Goal: Information Seeking & Learning: Learn about a topic

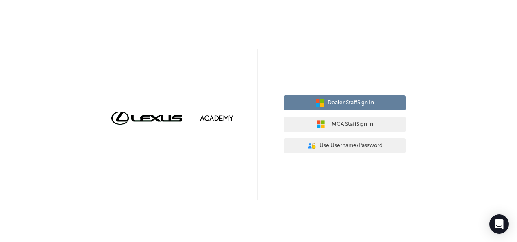
click at [347, 101] on span "Dealer Staff Sign In" at bounding box center [351, 102] width 46 height 9
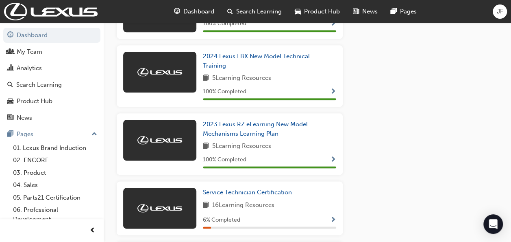
scroll to position [428, 0]
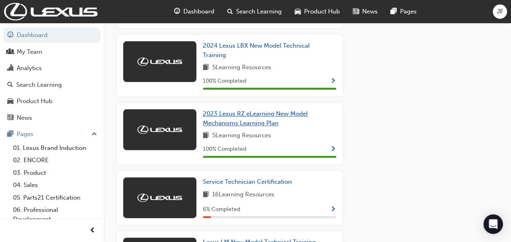
click at [251, 118] on span "2023 Lexus RZ eLearning New Model Mechanisms Learning Plan" at bounding box center [255, 118] width 105 height 17
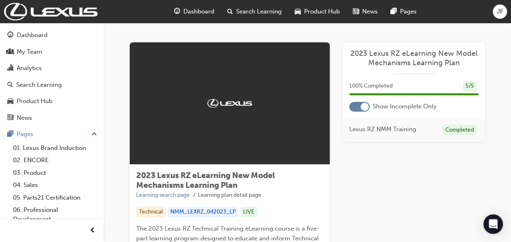
click at [242, 126] on div at bounding box center [230, 103] width 200 height 122
click at [187, 195] on link "Learning search page" at bounding box center [163, 194] width 54 height 7
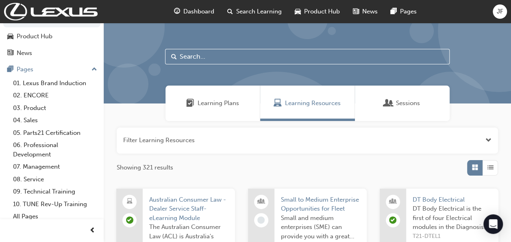
scroll to position [65, 0]
click at [56, 189] on link "09. Technical Training" at bounding box center [55, 191] width 91 height 13
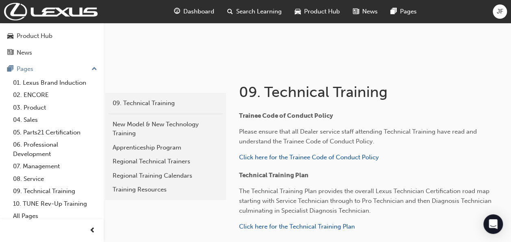
scroll to position [103, 0]
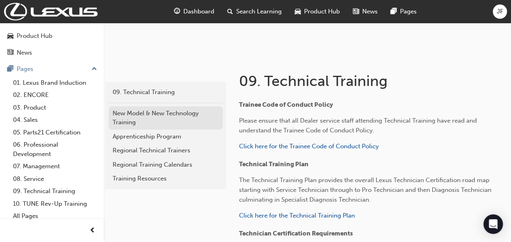
click at [151, 114] on div "New Model & New Technology Training" at bounding box center [166, 118] width 106 height 18
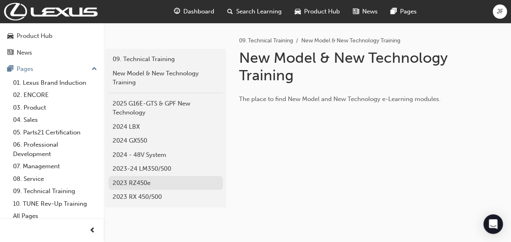
click at [146, 180] on div "2023 RZ450e" at bounding box center [166, 182] width 106 height 9
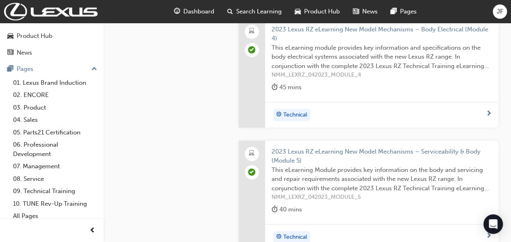
scroll to position [450, 0]
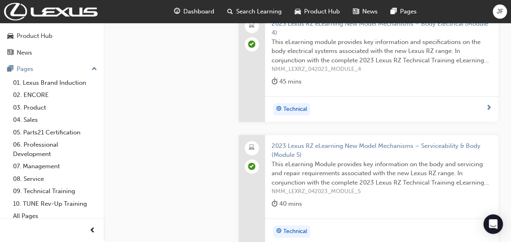
click at [298, 226] on span "Technical" at bounding box center [295, 230] width 24 height 9
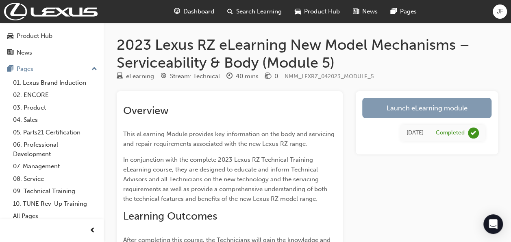
click at [399, 109] on link "Launch eLearning module" at bounding box center [426, 108] width 129 height 20
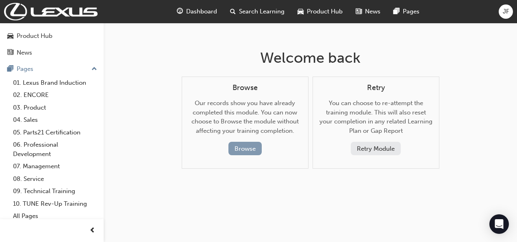
click at [244, 148] on button "Browse" at bounding box center [245, 148] width 33 height 13
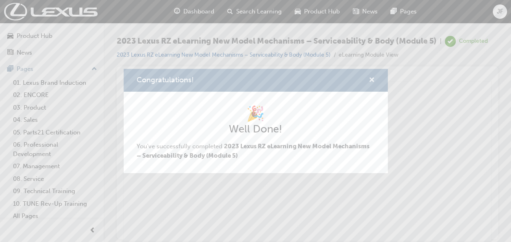
click at [372, 79] on span "cross-icon" at bounding box center [372, 80] width 6 height 7
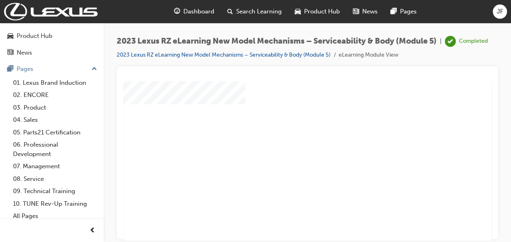
scroll to position [70, 0]
click at [284, 66] on div "play" at bounding box center [284, 66] width 0 height 0
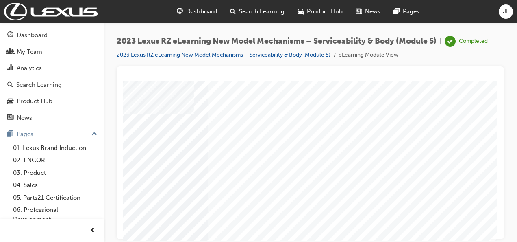
scroll to position [146, 63]
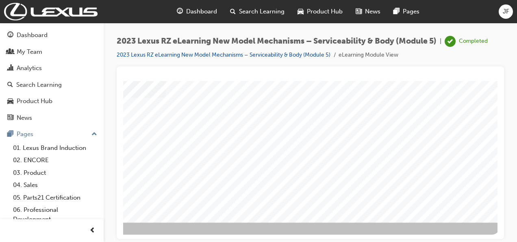
scroll to position [164, 63]
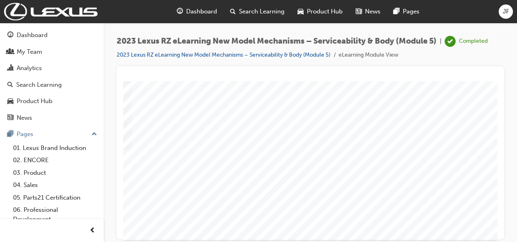
scroll to position [146, 63]
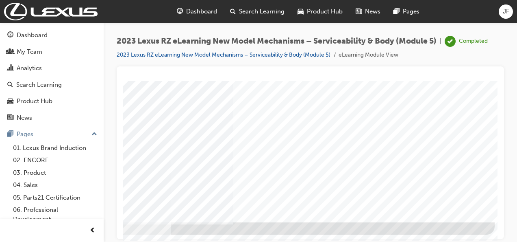
scroll to position [164, 63]
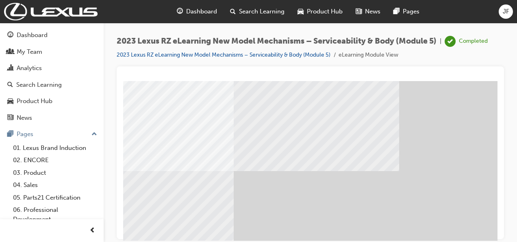
scroll to position [164, 16]
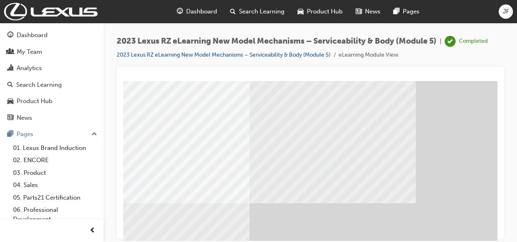
scroll to position [164, 0]
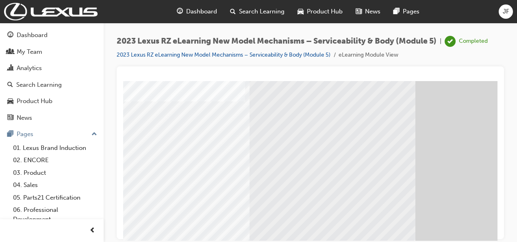
scroll to position [49, 0]
click at [94, 229] on span "prev-icon" at bounding box center [92, 230] width 6 height 10
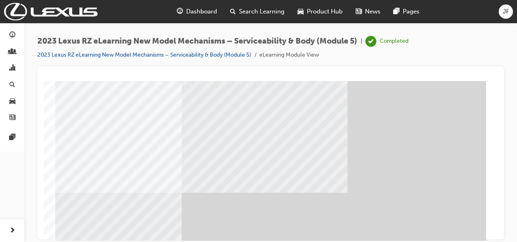
scroll to position [158, 0]
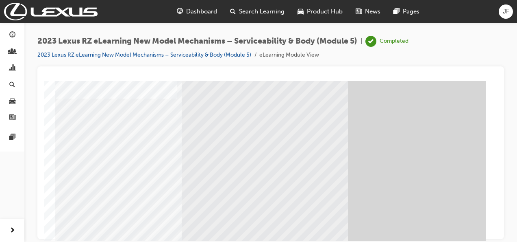
scroll to position [27, 0]
drag, startPoint x: 299, startPoint y: 127, endPoint x: 329, endPoint y: 135, distance: 30.2
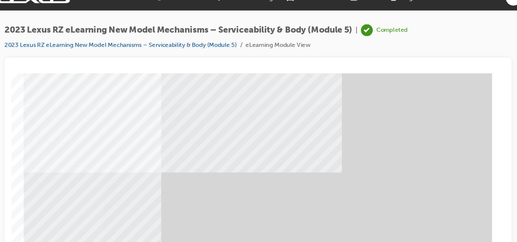
scroll to position [158, 0]
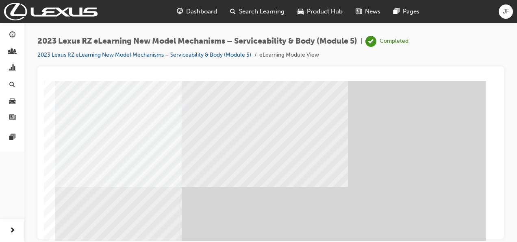
scroll to position [141, 0]
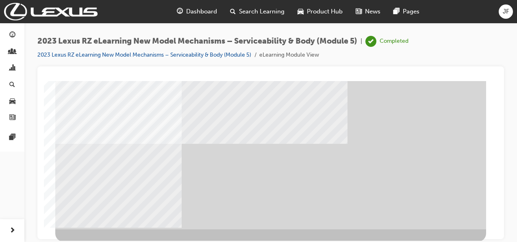
scroll to position [158, 0]
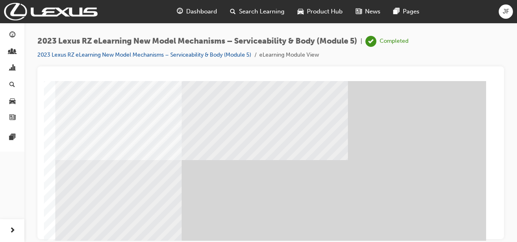
scroll to position [146, 0]
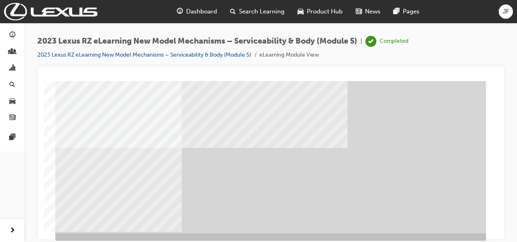
scroll to position [158, 0]
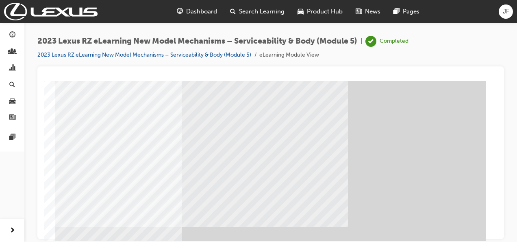
scroll to position [81, 0]
click at [467, 53] on div "2023 Lexus RZ eLearning New Model Mechanisms – Serviceability & Body (Module 5)…" at bounding box center [270, 51] width 467 height 30
click at [477, 49] on div "2023 Lexus RZ eLearning New Model Mechanisms – Serviceability & Body (Module 5)…" at bounding box center [270, 51] width 467 height 30
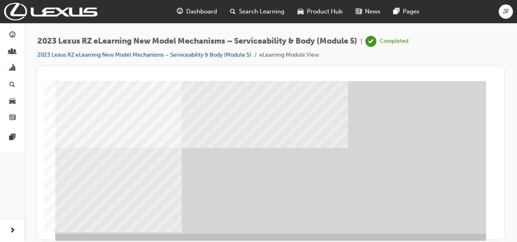
scroll to position [158, 0]
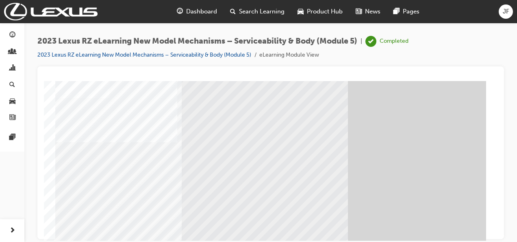
click at [506, 9] on span "JF" at bounding box center [506, 11] width 7 height 9
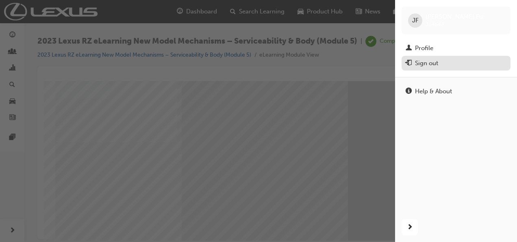
click at [433, 60] on div "Sign out" at bounding box center [426, 63] width 23 height 9
